Goal: Download file/media

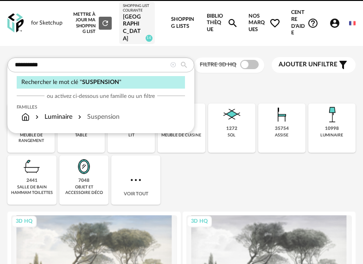
type input "**********"
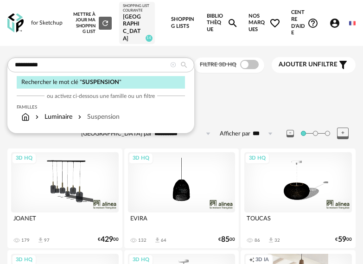
click at [102, 85] on span "SUSPENSION" at bounding box center [100, 82] width 37 height 6
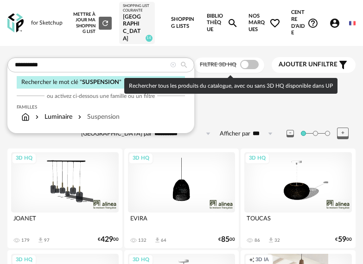
click at [255, 69] on span at bounding box center [249, 64] width 19 height 9
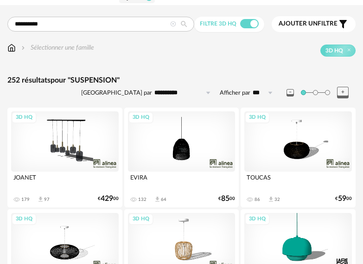
scroll to position [46, 0]
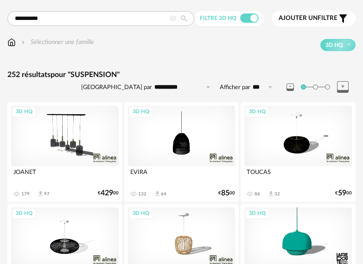
click at [80, 140] on div "3D HQ" at bounding box center [64, 136] width 107 height 60
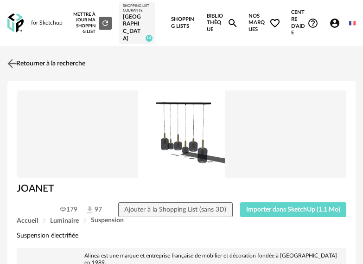
click at [11, 65] on img at bounding box center [12, 63] width 13 height 13
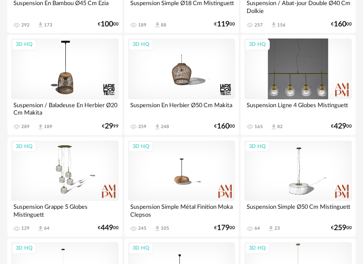
scroll to position [973, 0]
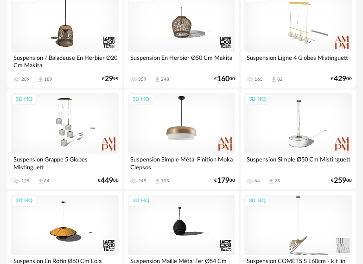
click at [180, 121] on div "3D HQ" at bounding box center [181, 123] width 107 height 60
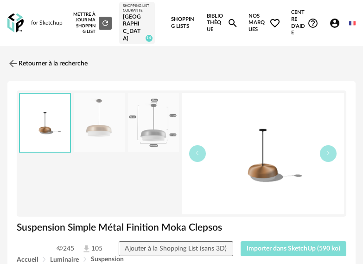
click at [289, 252] on span "Importer dans SketchUp (590 ko)" at bounding box center [293, 248] width 94 height 6
